Goal: Obtain resource: Obtain resource

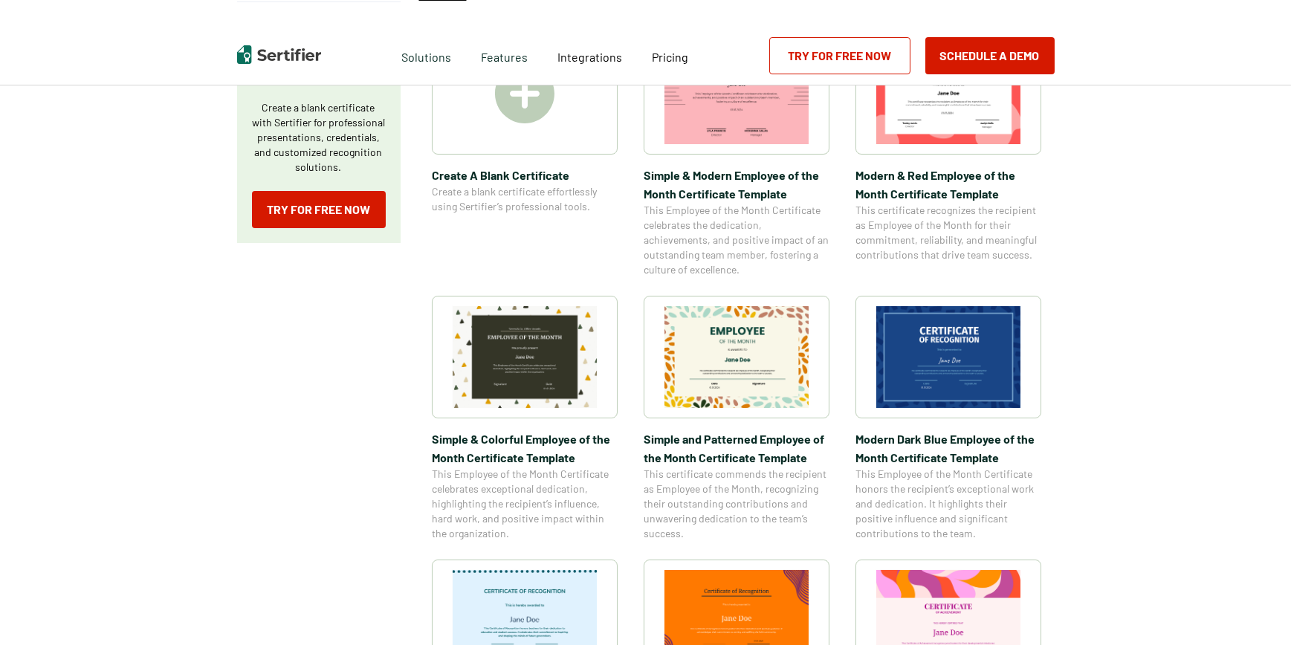
scroll to position [222, 0]
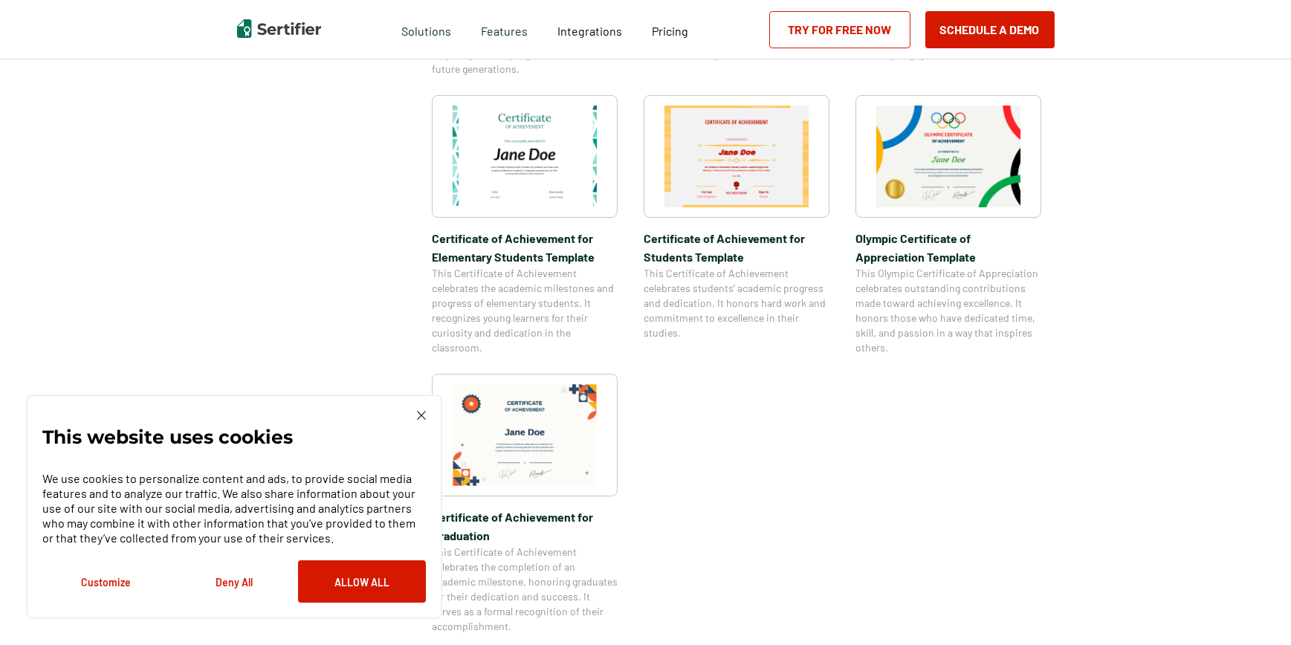
scroll to position [1189, 0]
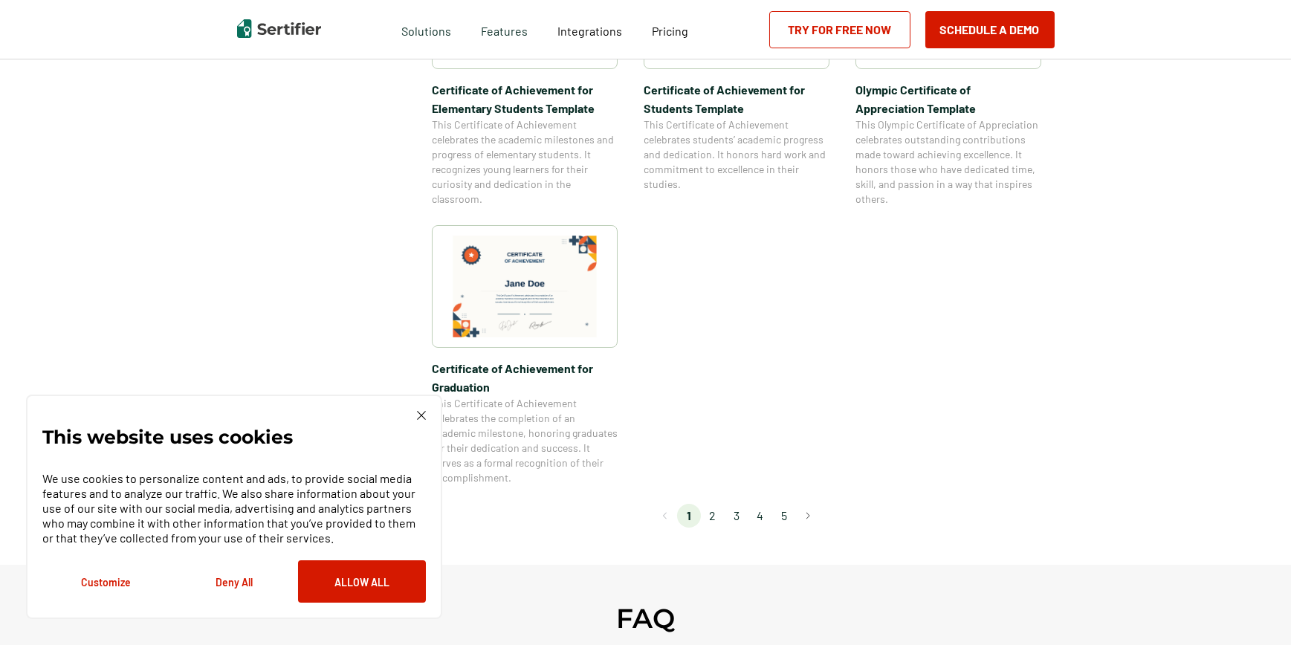
click at [417, 410] on div "This website uses cookies We use cookies to personalize content and ads, to pro…" at bounding box center [234, 507] width 416 height 224
click at [422, 422] on div "This website uses cookies We use cookies to personalize content and ads, to pro…" at bounding box center [234, 507] width 384 height 192
click at [421, 418] on img at bounding box center [421, 415] width 9 height 9
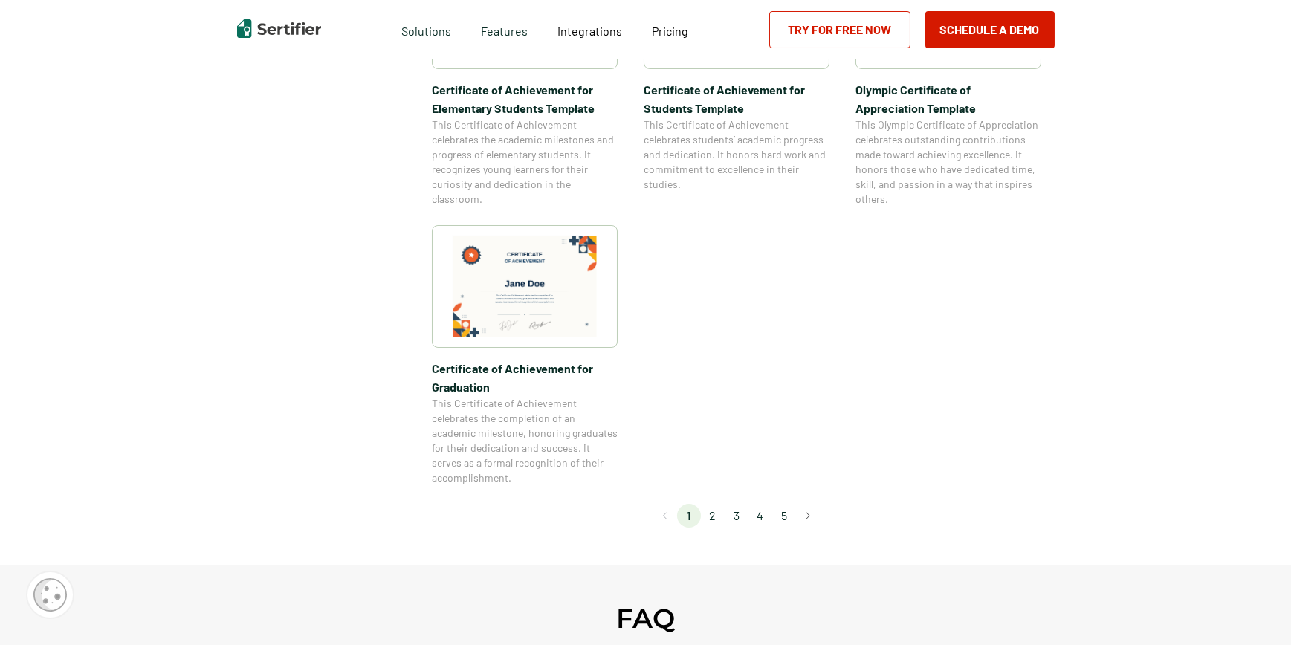
click at [713, 514] on li "2" at bounding box center [713, 516] width 24 height 24
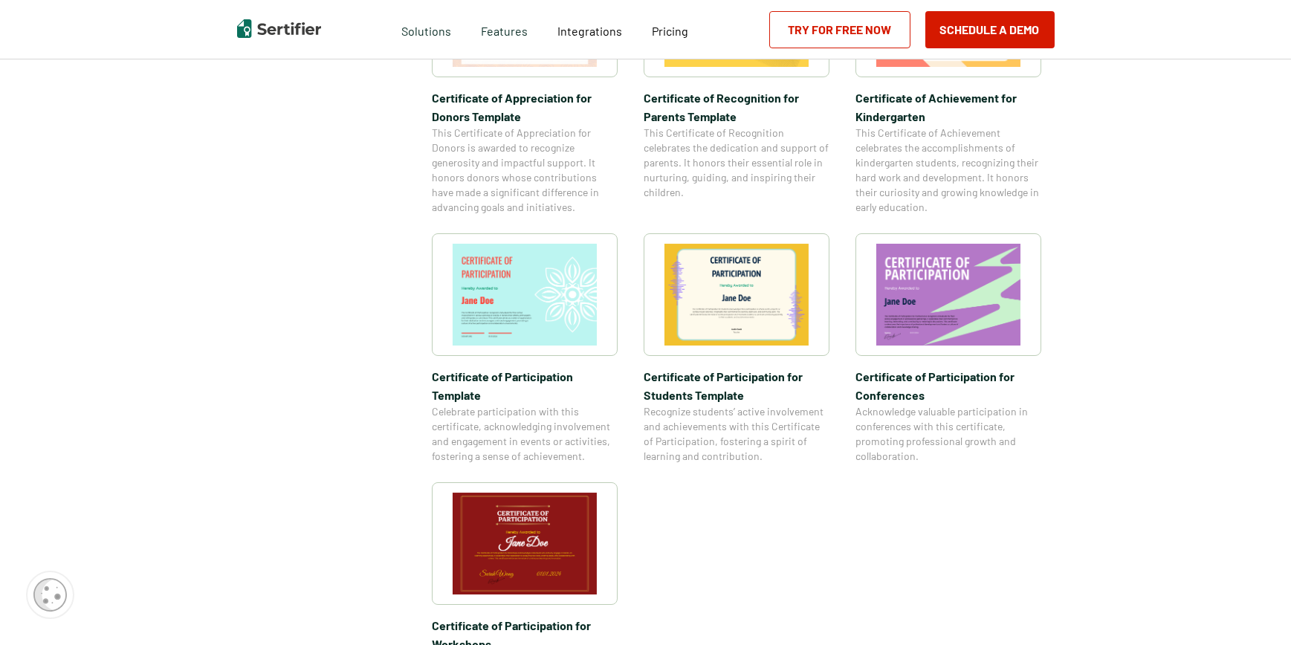
scroll to position [1263, 0]
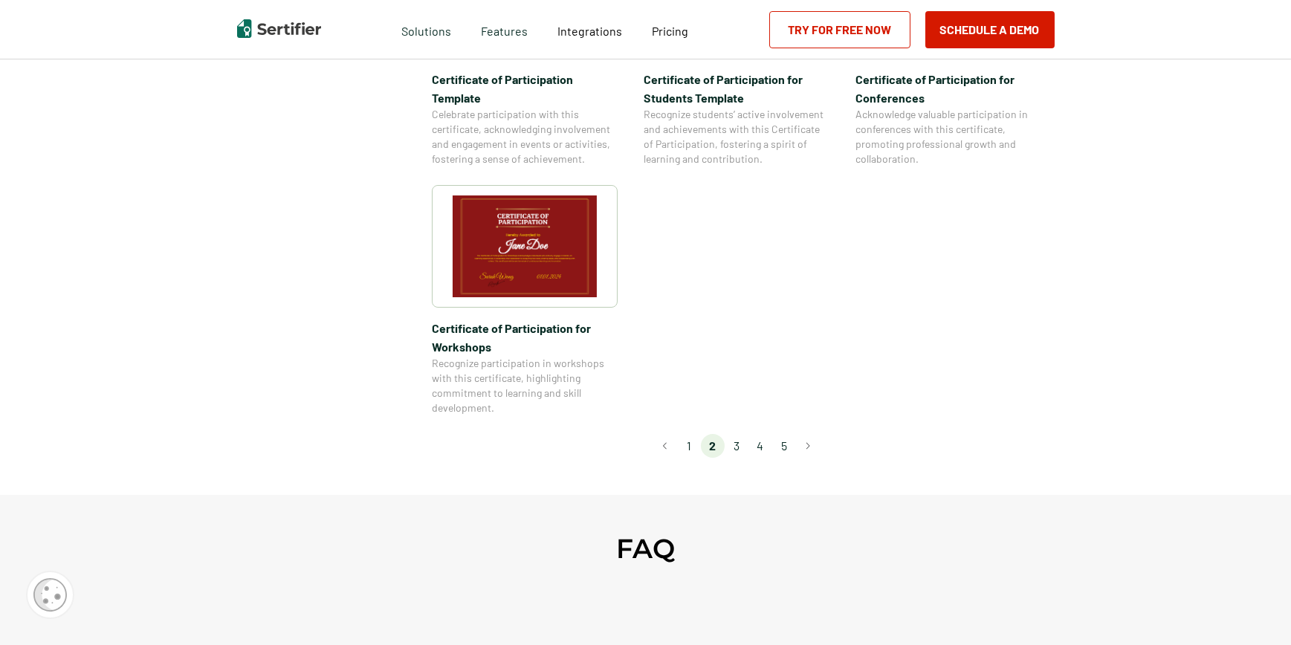
click at [740, 434] on li "3" at bounding box center [737, 446] width 24 height 24
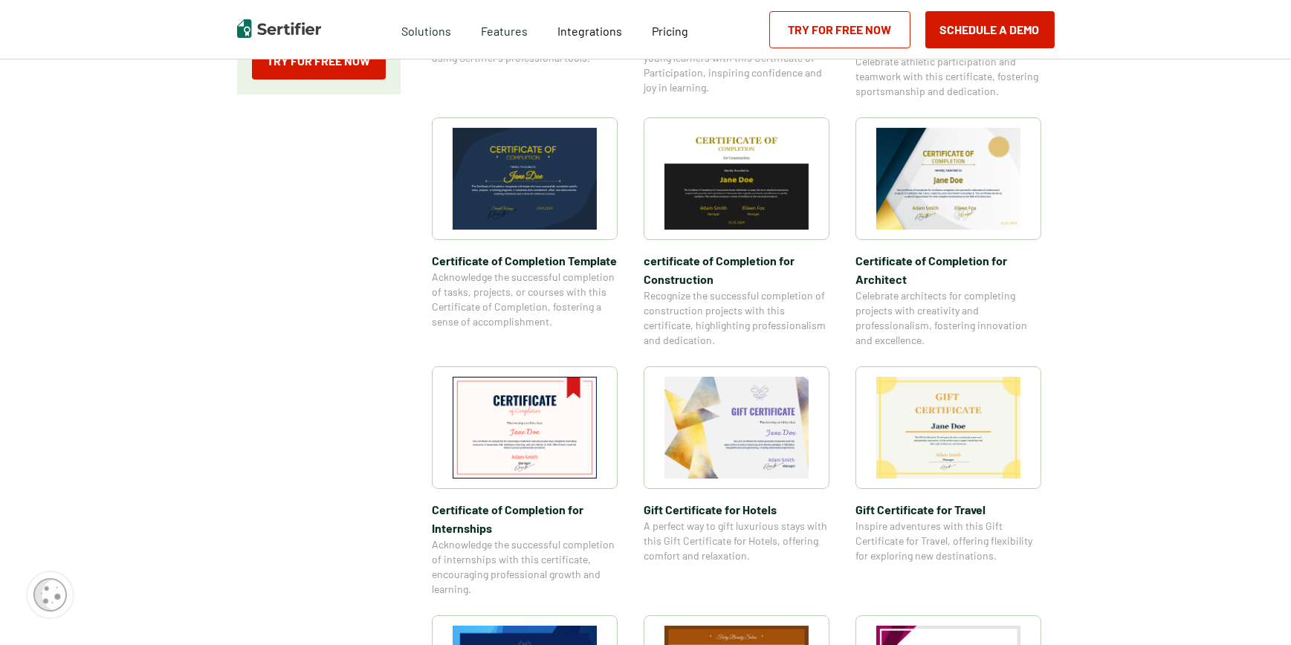
scroll to position [669, 0]
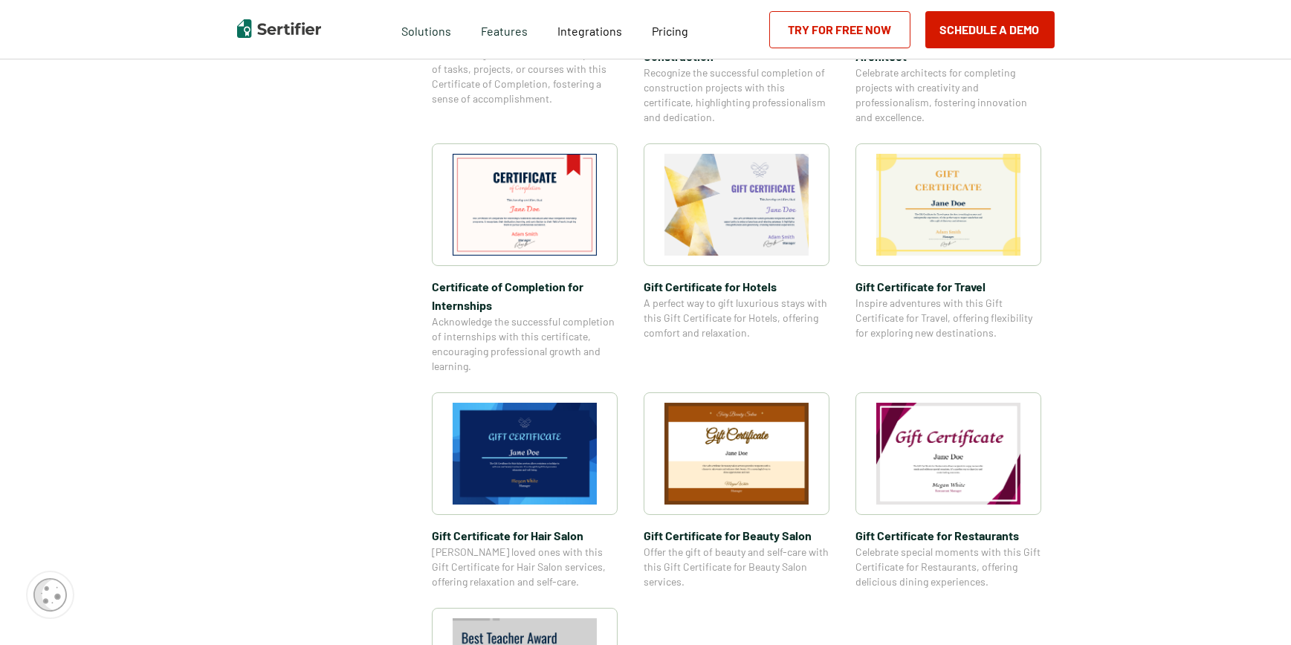
click at [919, 277] on span "Gift Certificate​ for Travel" at bounding box center [949, 286] width 186 height 19
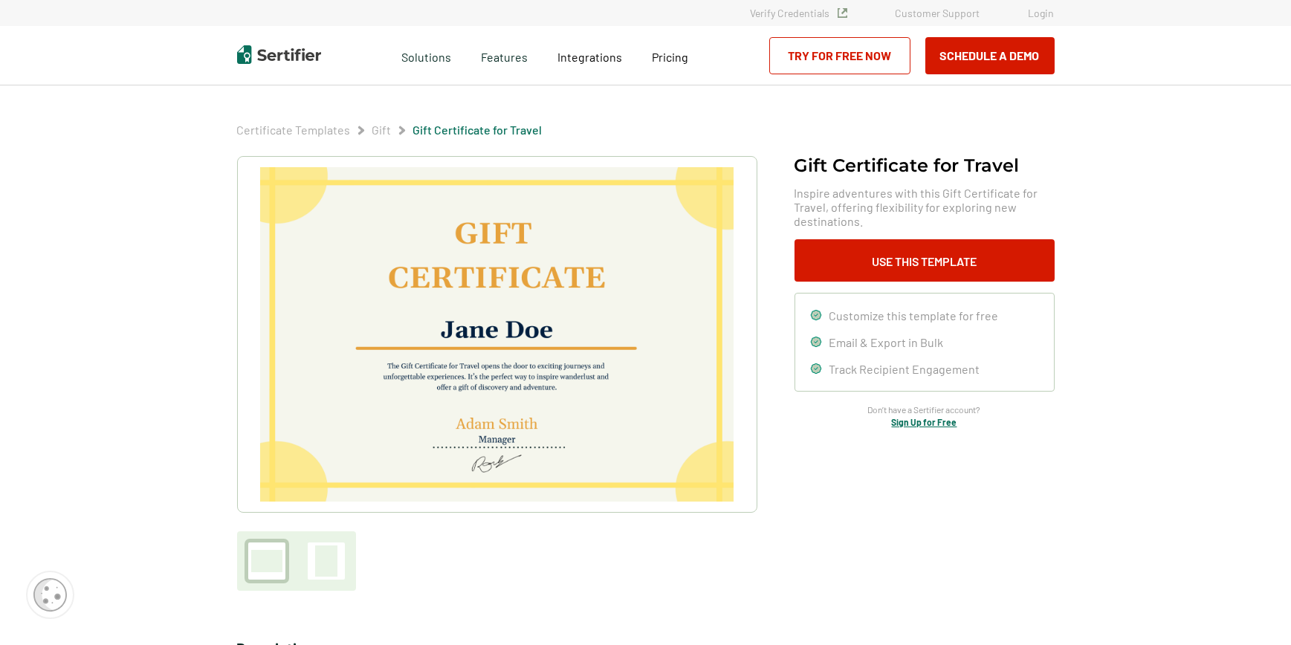
click at [580, 311] on img at bounding box center [496, 334] width 473 height 334
click at [847, 268] on button "Use This Template" at bounding box center [925, 260] width 260 height 42
